Goal: Information Seeking & Learning: Learn about a topic

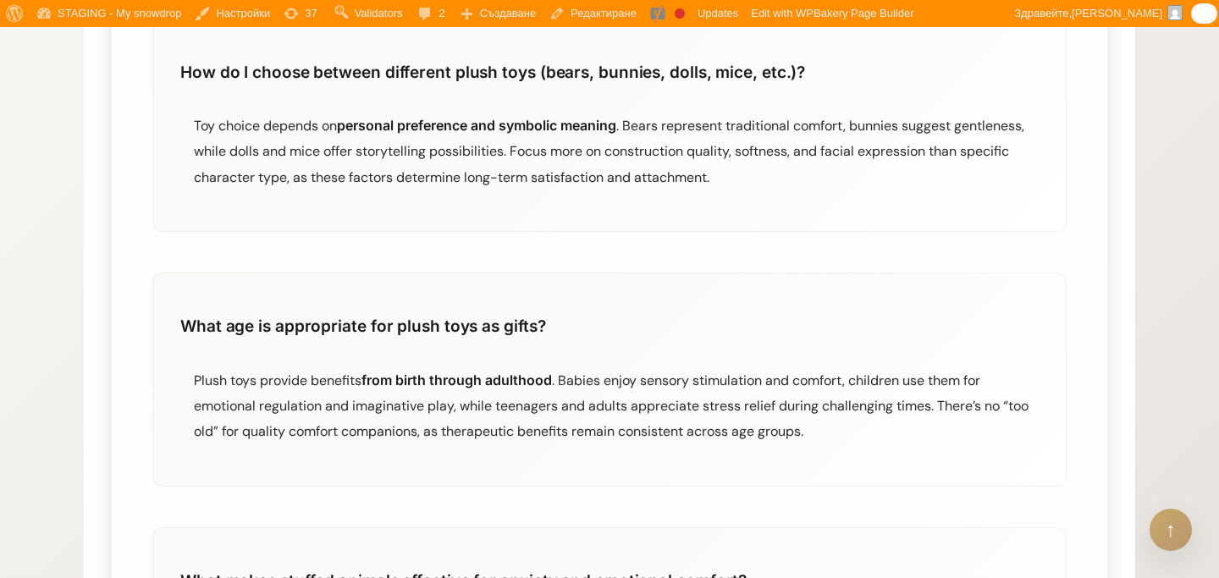
scroll to position [2446, 0]
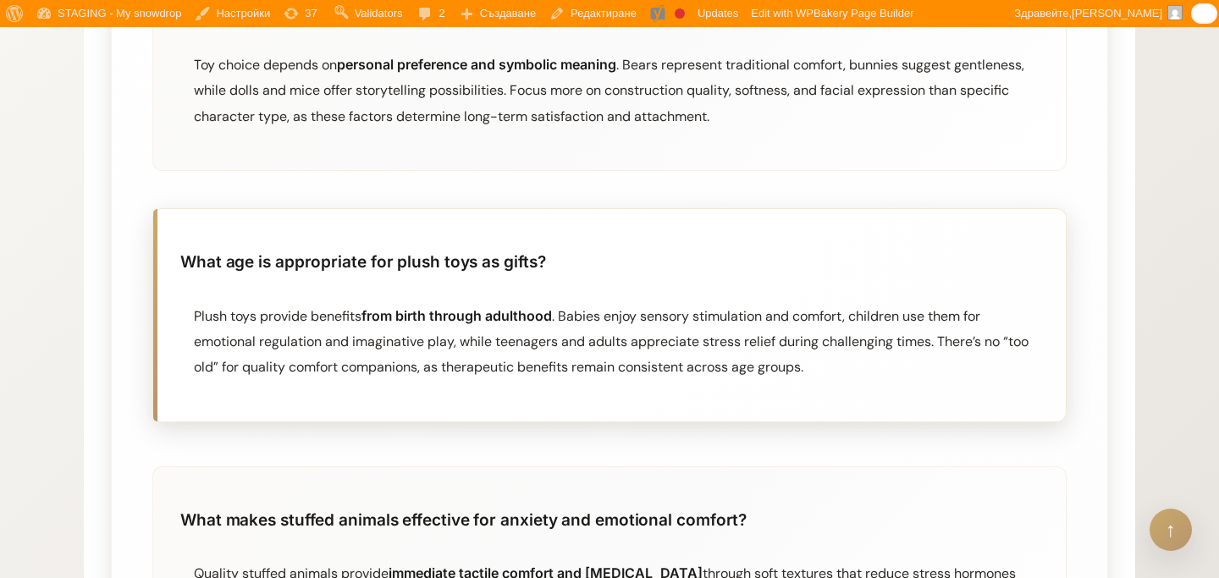
click at [279, 312] on div "Plush toys provide benefits from birth through adulthood . Babies enjoy sensory…" at bounding box center [616, 342] width 845 height 78
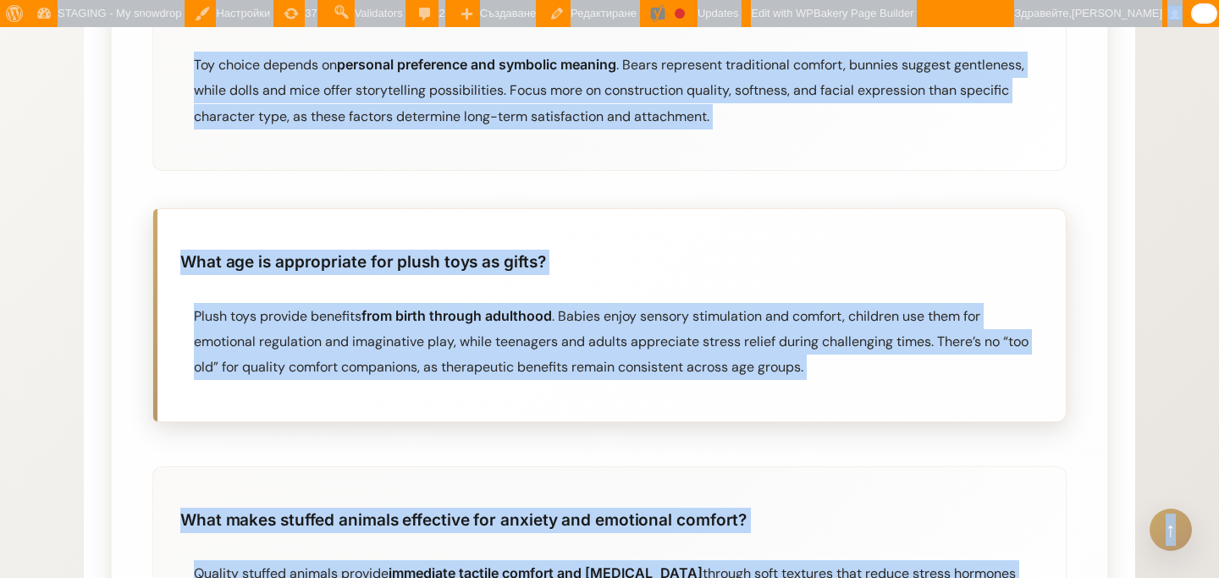
copy body "Lo IpsuMdolo Si AmetConse Adipisci el SeddOeius Temporin Utlaboreetdo Magna Ali…"
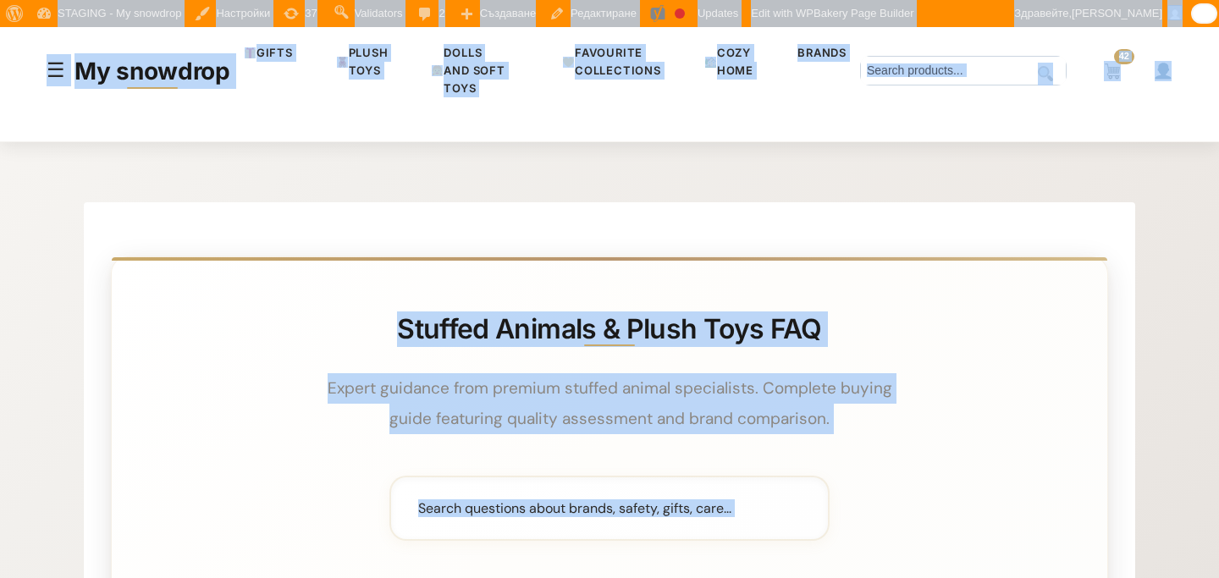
scroll to position [0, 0]
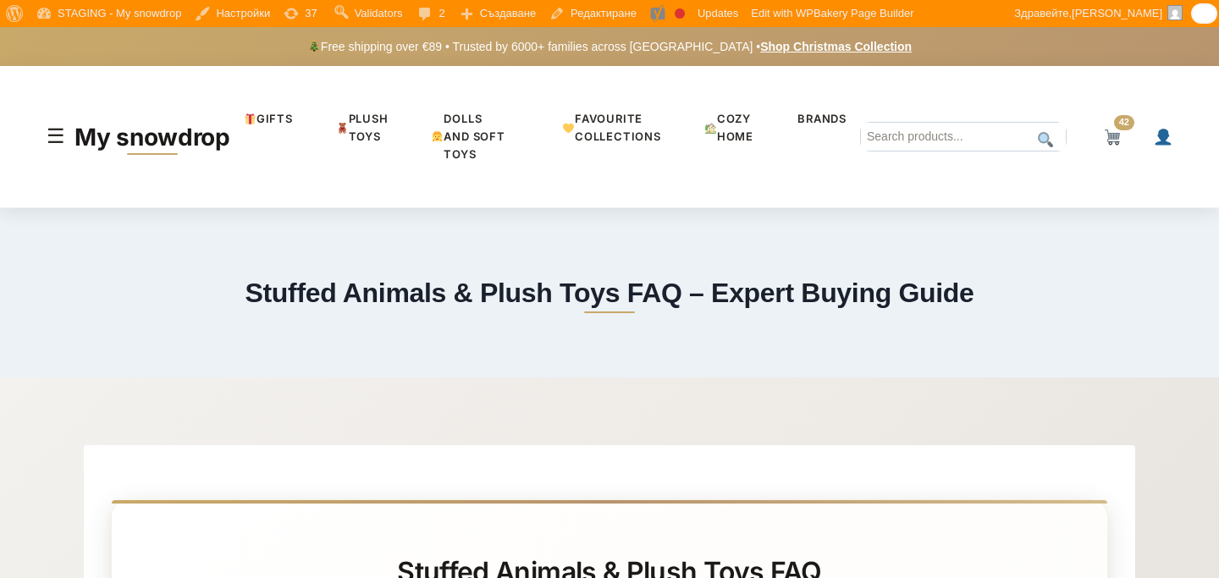
click at [284, 287] on h1 "Stuffed Animals & Plush Toys FAQ – Expert Buying Guide" at bounding box center [609, 293] width 729 height 41
click at [274, 283] on h1 "Stuffed Animals & Plush Toys FAQ – Expert Buying Guide" at bounding box center [609, 293] width 729 height 41
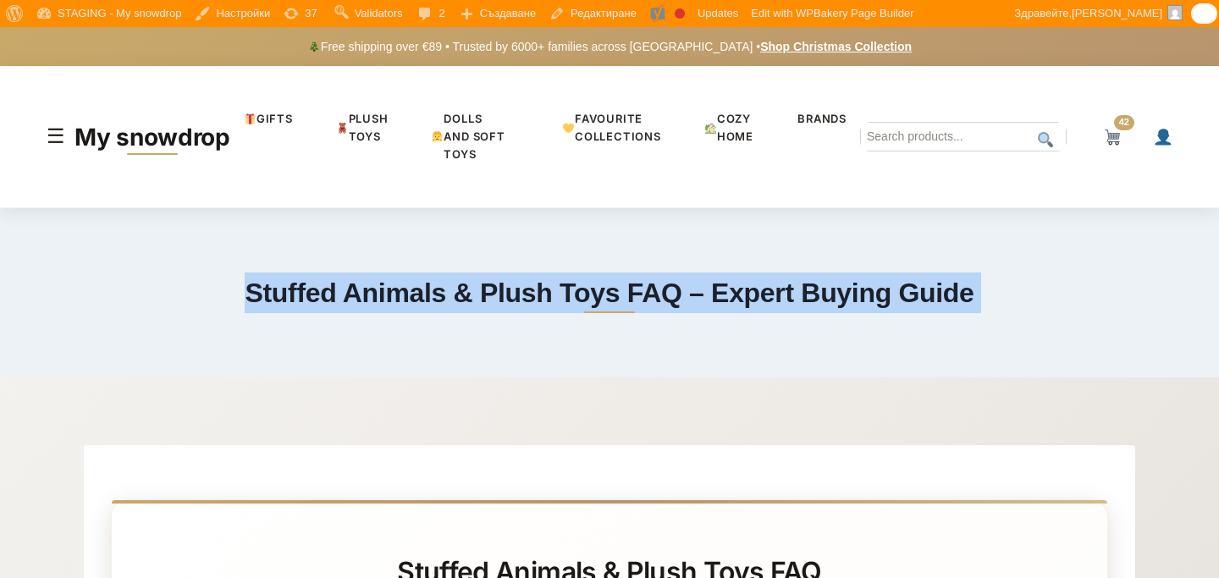
drag, startPoint x: 263, startPoint y: 282, endPoint x: 427, endPoint y: 406, distance: 205.5
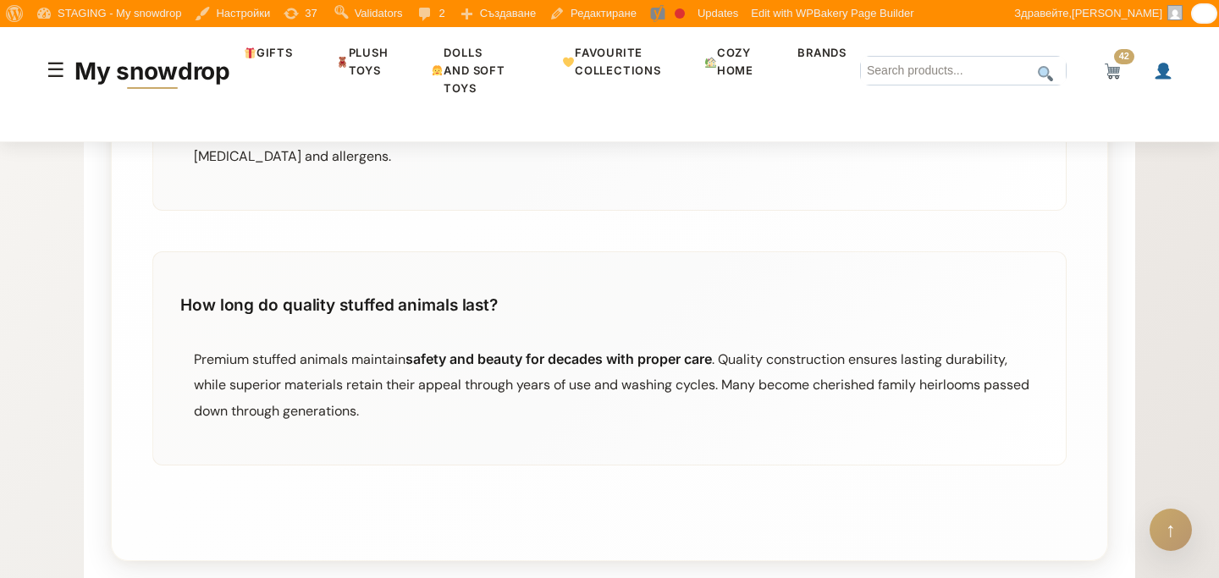
scroll to position [12313, 0]
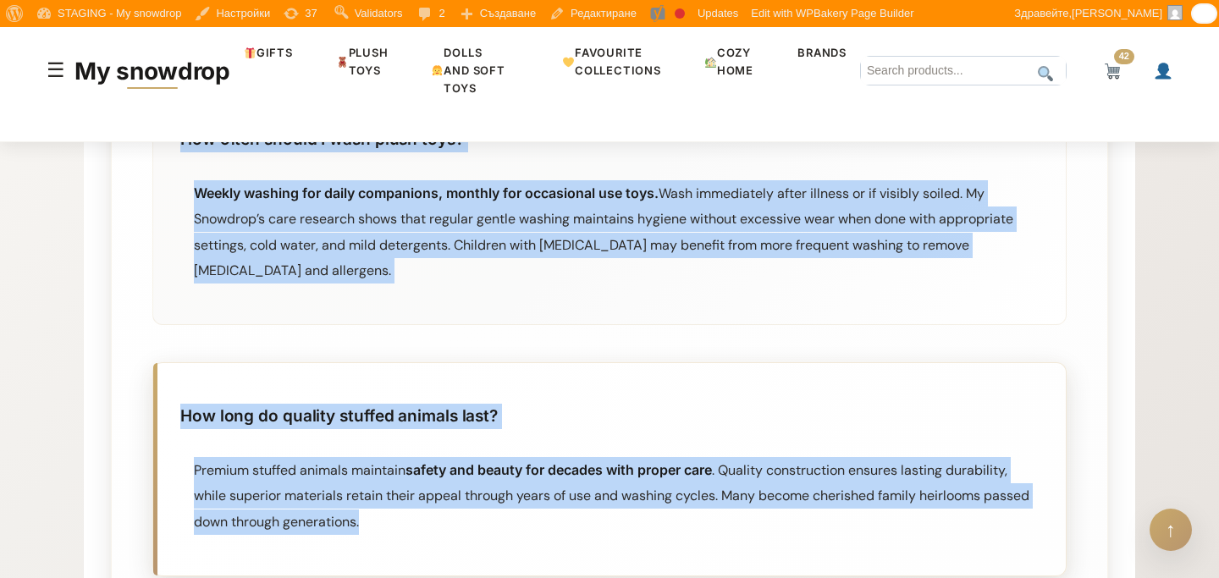
click at [417, 457] on div "Premium stuffed animals maintain safety and beauty for decades with proper care…" at bounding box center [616, 496] width 845 height 78
copy main "Loremip Dolorsi & Ametc Adip ELI – Seddoe Tempor Incid Utlabor Etdolor & Magna …"
